Goal: Task Accomplishment & Management: Use online tool/utility

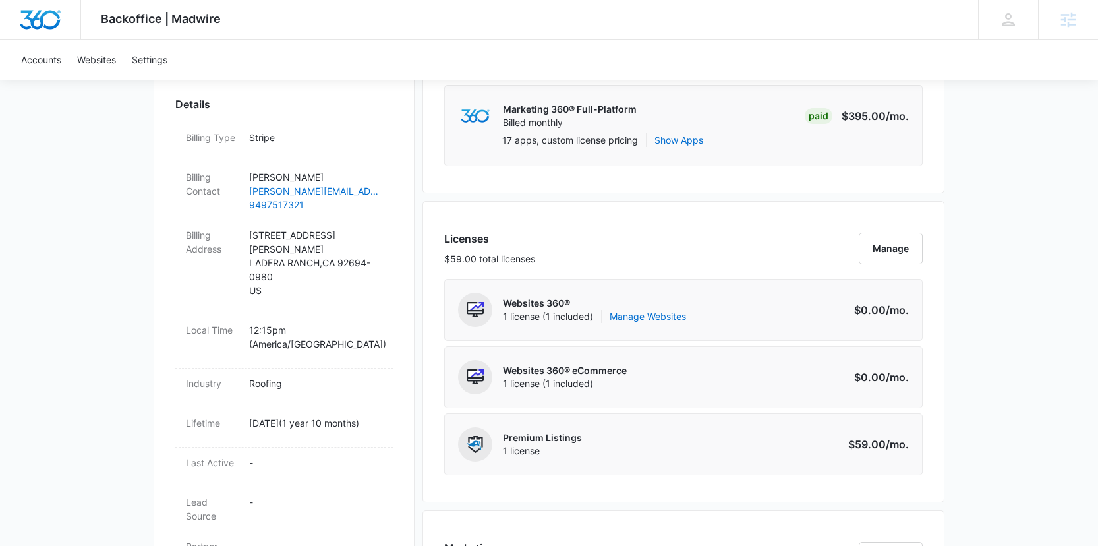
scroll to position [394, 0]
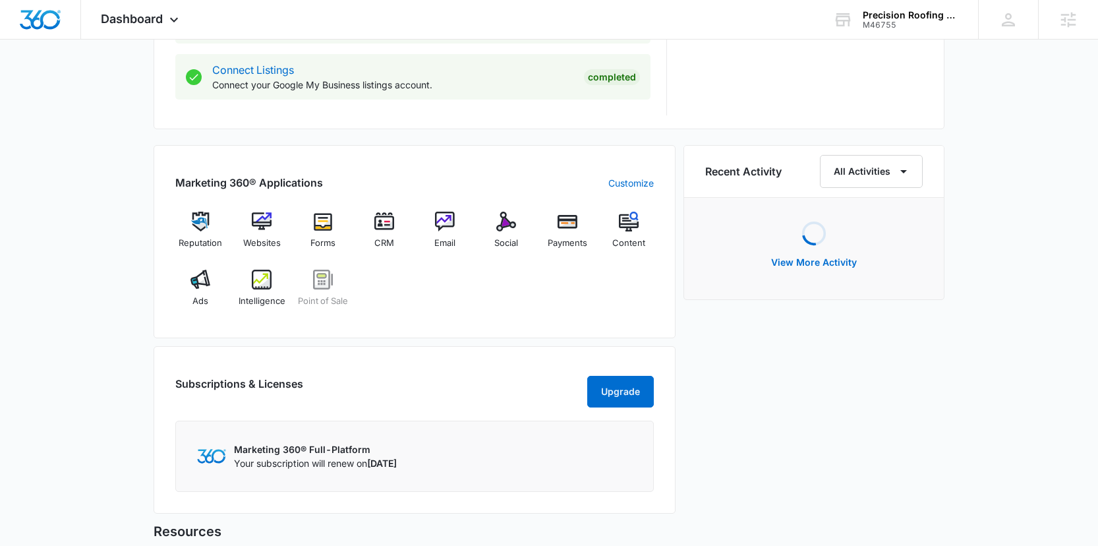
scroll to position [732, 0]
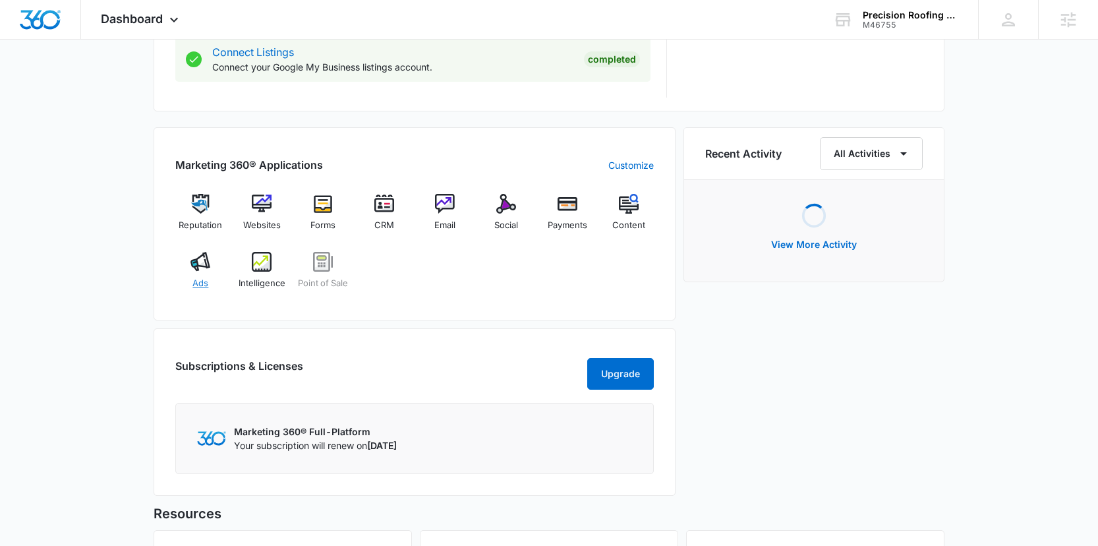
click at [200, 283] on span "Ads" at bounding box center [200, 283] width 16 height 13
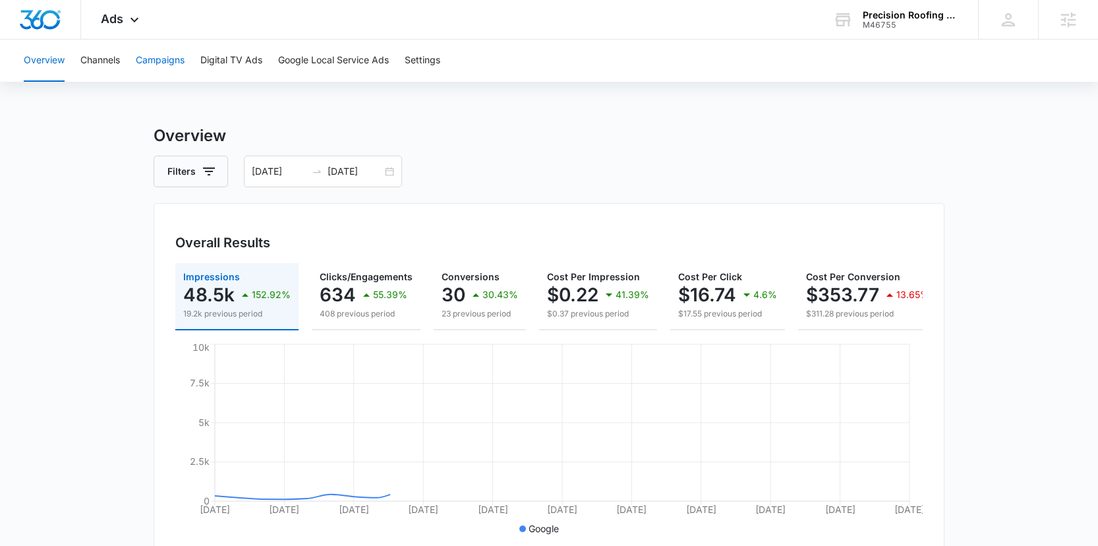
click at [171, 58] on button "Campaigns" at bounding box center [160, 61] width 49 height 42
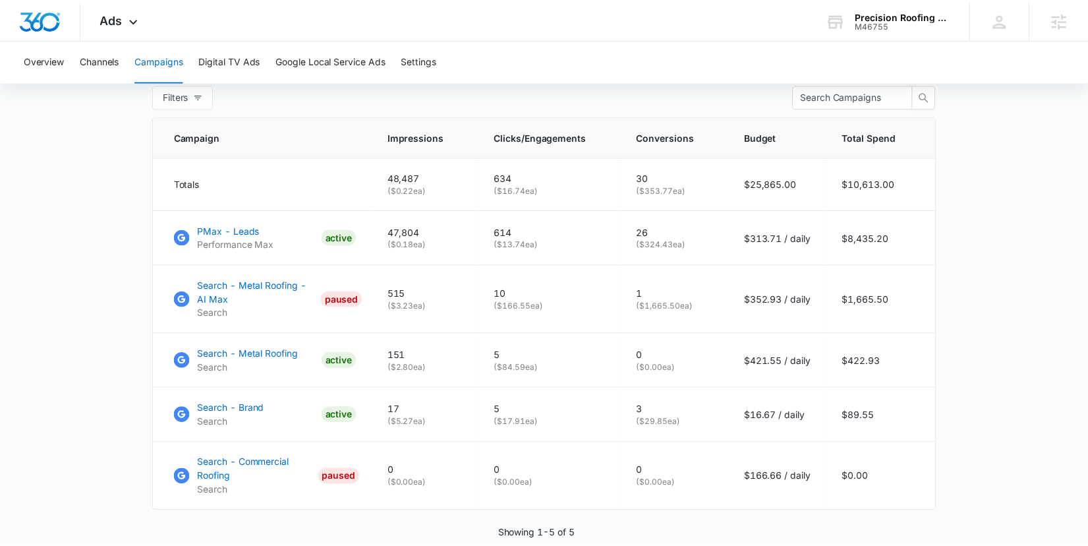
scroll to position [558, 0]
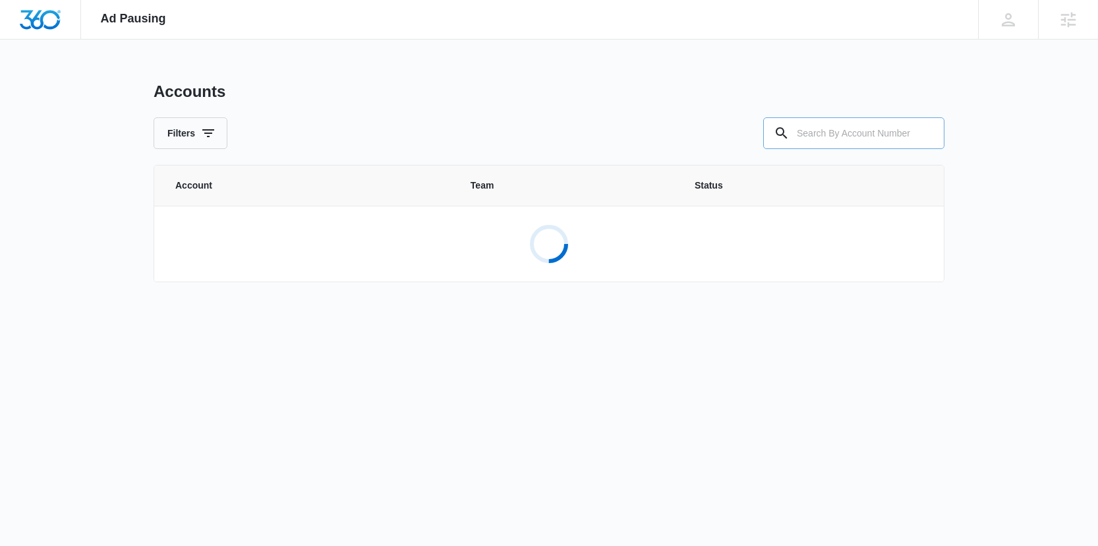
click at [826, 134] on input "text" at bounding box center [853, 133] width 181 height 32
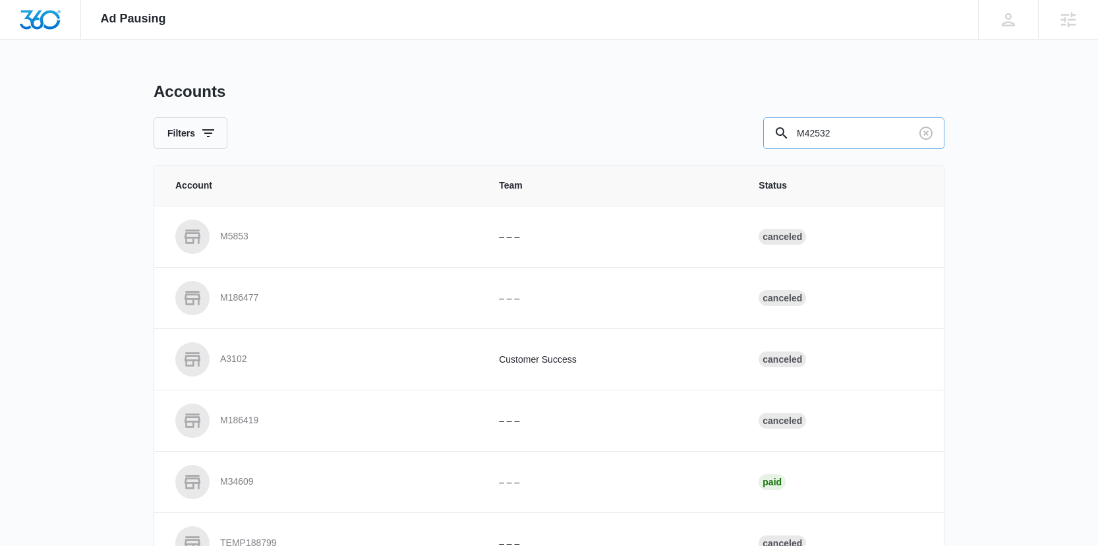
type input "M42532"
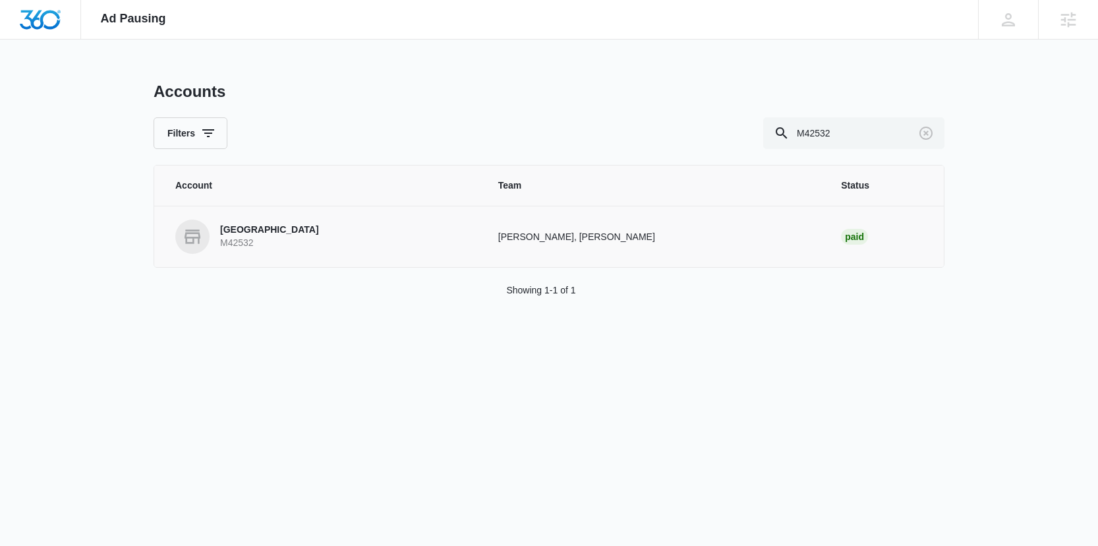
click at [270, 228] on p "[GEOGRAPHIC_DATA]" at bounding box center [269, 229] width 99 height 13
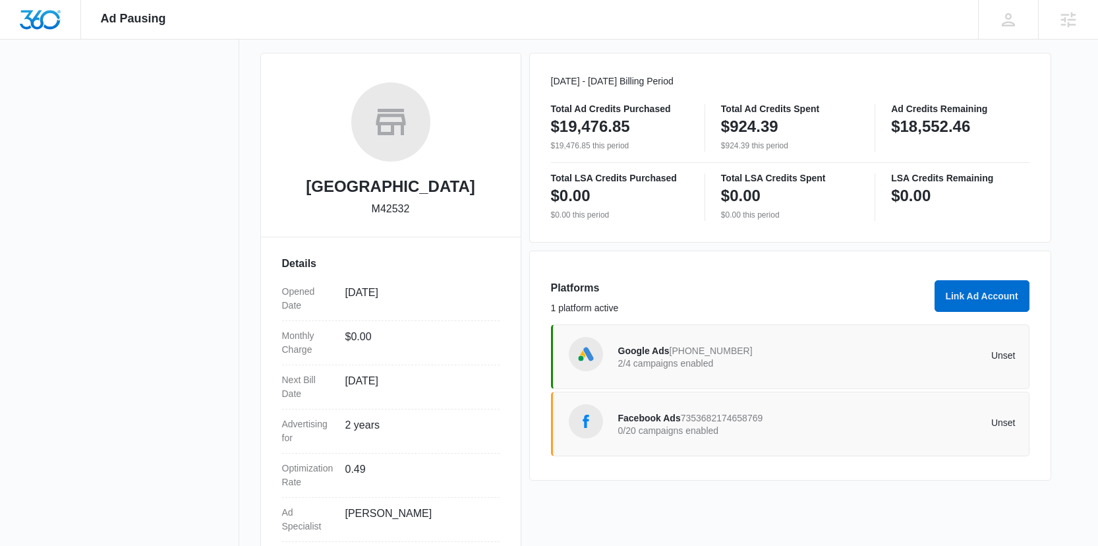
scroll to position [208, 0]
